Goal: Information Seeking & Learning: Learn about a topic

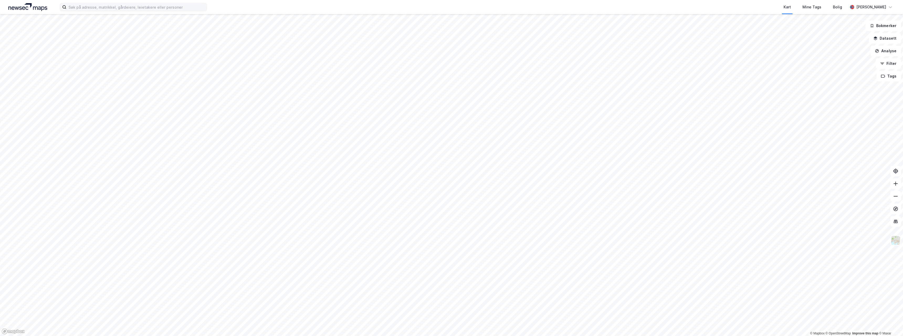
click at [99, 3] on div "Kart Mine Tags [PERSON_NAME]" at bounding box center [451, 7] width 903 height 14
click at [99, 3] on input at bounding box center [136, 7] width 140 height 8
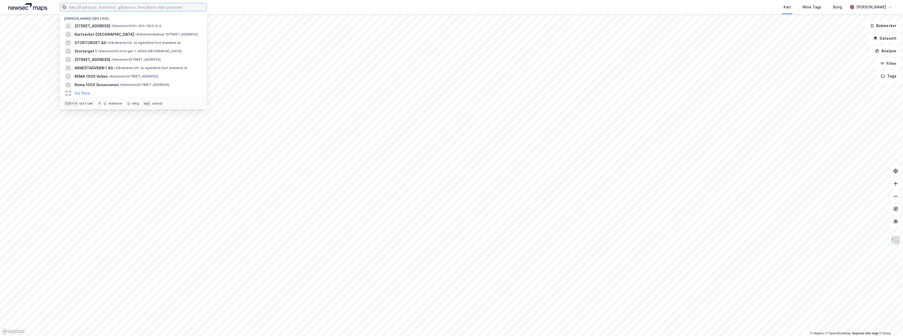
click at [99, 3] on input at bounding box center [136, 7] width 140 height 8
paste input "REMA 1000 Gamleveien"
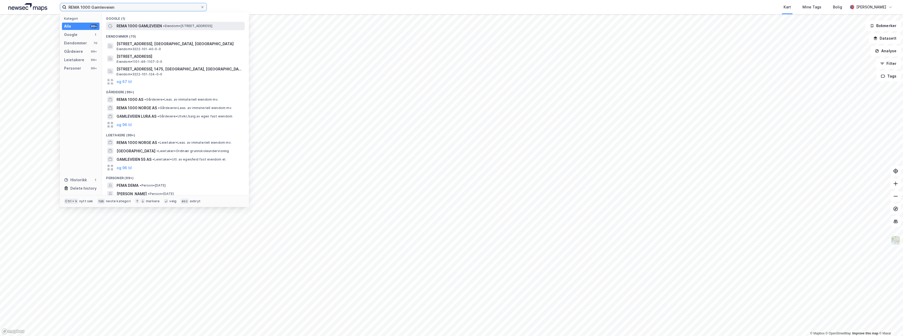
type input "REMA 1000 Gamleveien"
click at [128, 27] on span "REMA 1000 GAMLEVEIEN" at bounding box center [139, 26] width 45 height 6
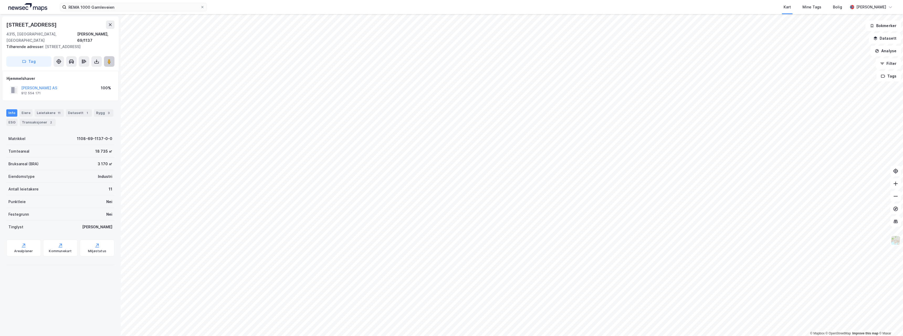
click at [108, 59] on image at bounding box center [109, 61] width 3 height 5
click at [49, 109] on div "Leietakere 11" at bounding box center [49, 112] width 29 height 7
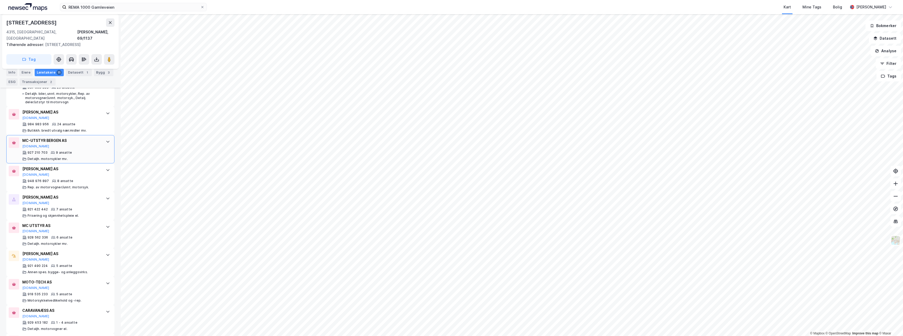
scroll to position [158, 0]
